Goal: Information Seeking & Learning: Learn about a topic

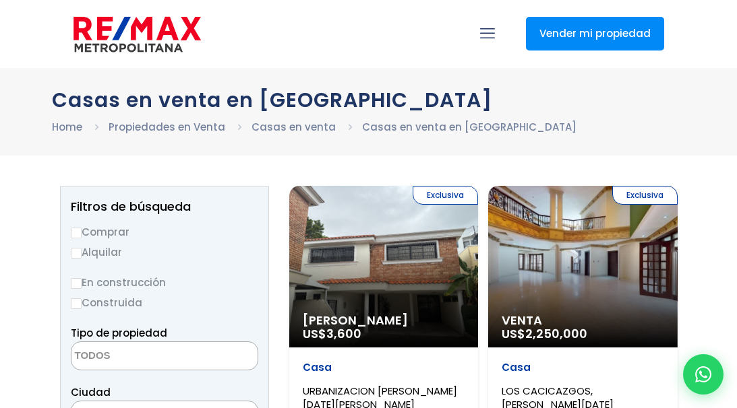
select select
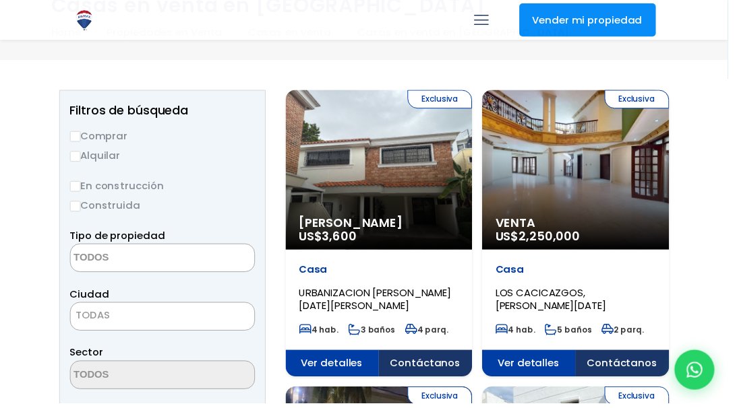
scroll to position [81, 0]
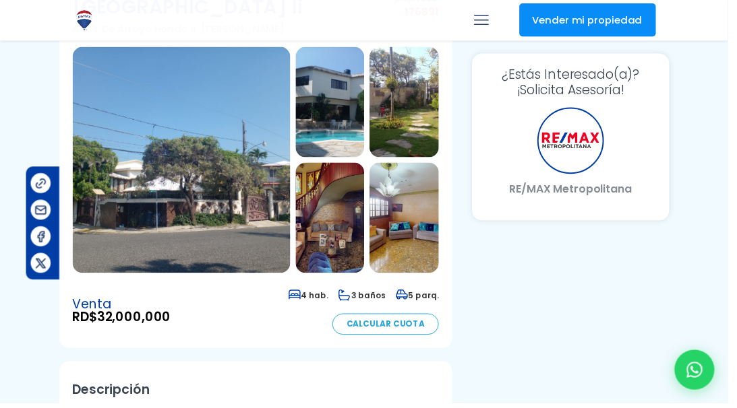
scroll to position [148, 135]
